Goal: Task Accomplishment & Management: Use online tool/utility

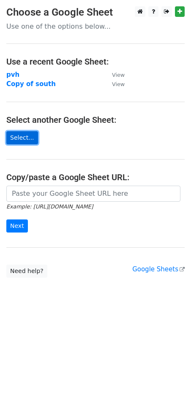
click at [20, 133] on link "Select..." at bounding box center [22, 137] width 32 height 13
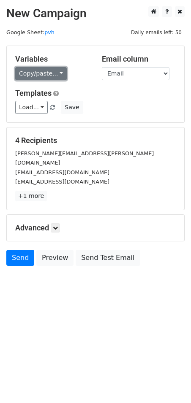
click at [40, 74] on link "Copy/paste..." at bounding box center [40, 73] width 51 height 13
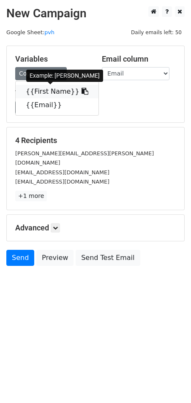
click at [49, 86] on link "{{First Name}}" at bounding box center [57, 91] width 83 height 13
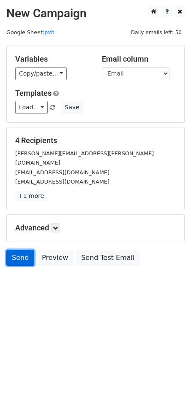
click at [16, 250] on link "Send" at bounding box center [20, 258] width 28 height 16
